Goal: Transaction & Acquisition: Subscribe to service/newsletter

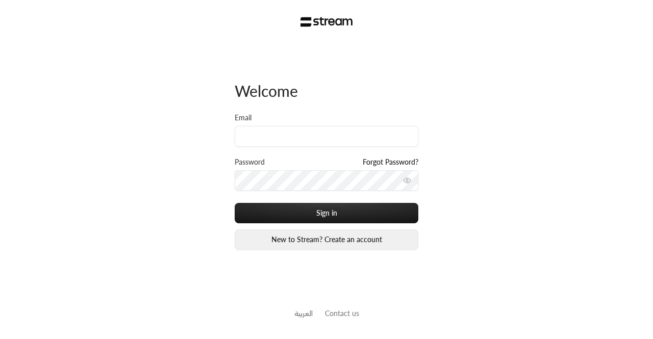
click at [307, 234] on link "New to Stream? Create an account" at bounding box center [327, 239] width 184 height 20
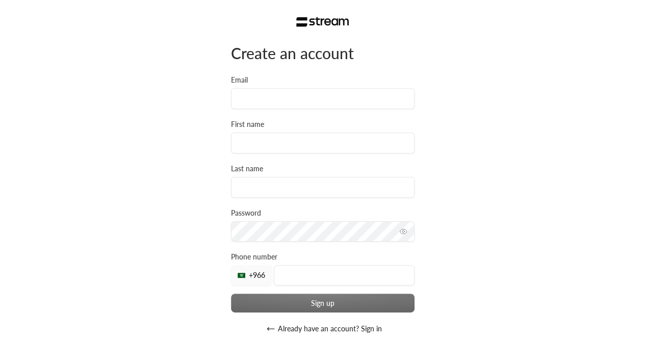
scroll to position [51, 0]
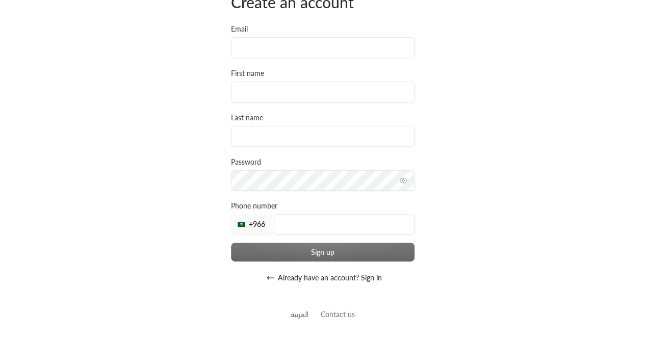
click at [327, 317] on link "Contact us" at bounding box center [338, 314] width 34 height 9
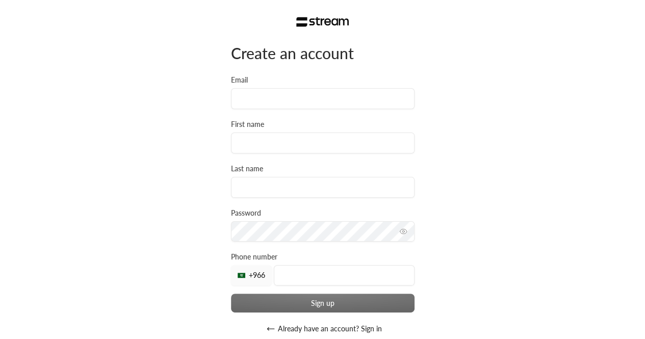
click at [324, 23] on img at bounding box center [322, 22] width 53 height 10
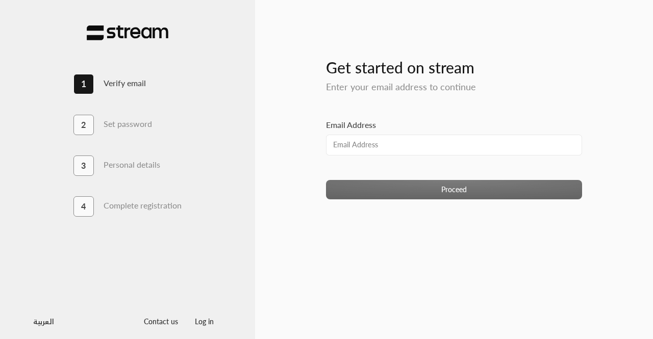
click at [409, 184] on div "Proceed" at bounding box center [454, 189] width 256 height 19
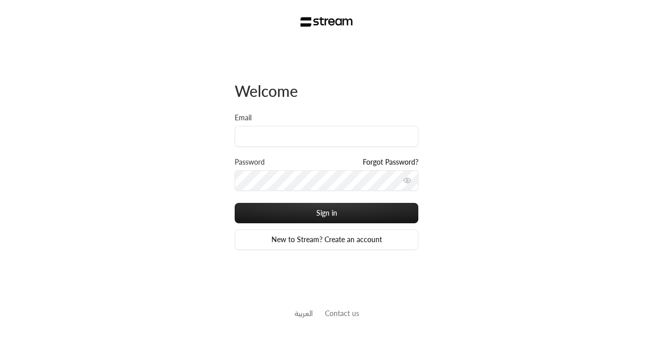
click at [69, 69] on div "Welcome Email Password Forgot Password? Sign in New to Stream? Create an accoun…" at bounding box center [326, 169] width 653 height 339
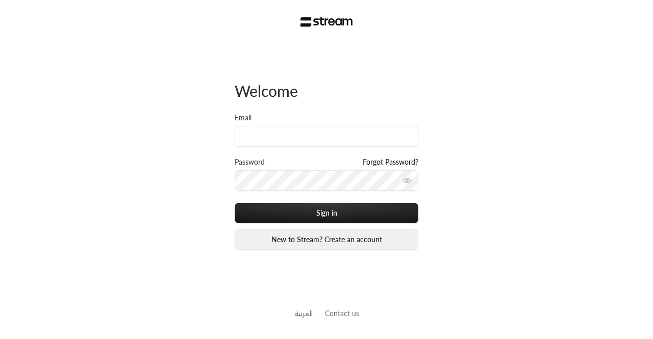
click at [313, 235] on link "New to Stream? Create an account" at bounding box center [327, 239] width 184 height 20
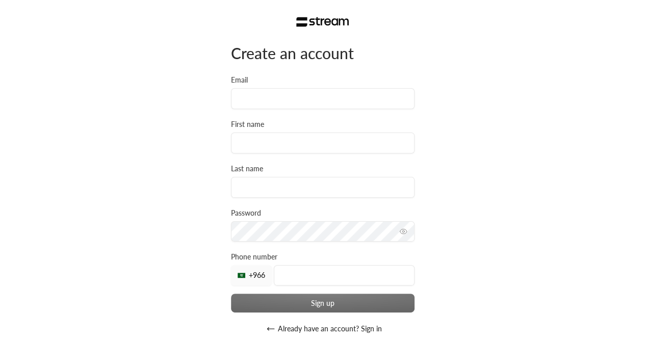
scroll to position [51, 0]
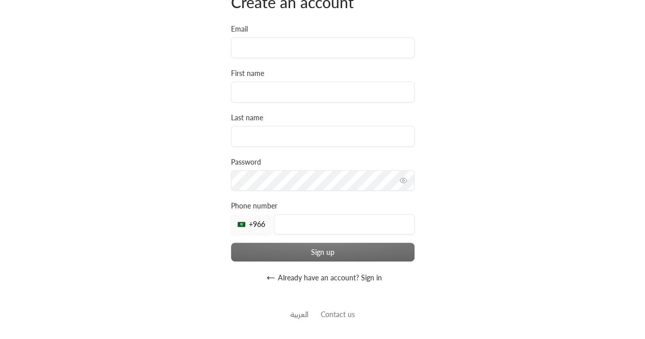
click at [317, 276] on button "Already have an account? Sign in" at bounding box center [323, 278] width 184 height 20
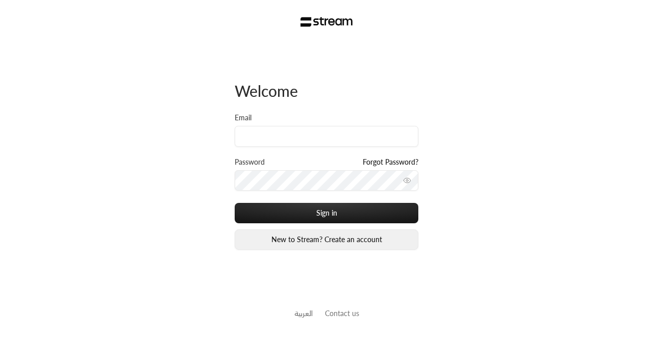
click at [337, 235] on link "New to Stream? Create an account" at bounding box center [327, 239] width 184 height 20
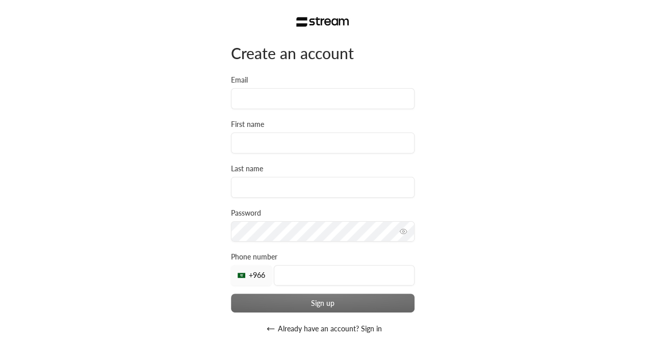
scroll to position [51, 0]
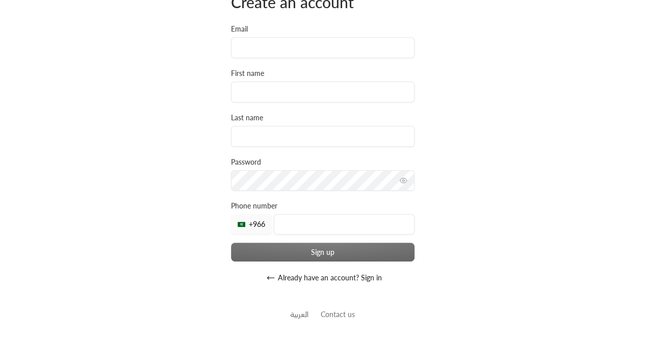
click at [327, 312] on link "Contact us" at bounding box center [338, 314] width 34 height 9
